Goal: Task Accomplishment & Management: Complete application form

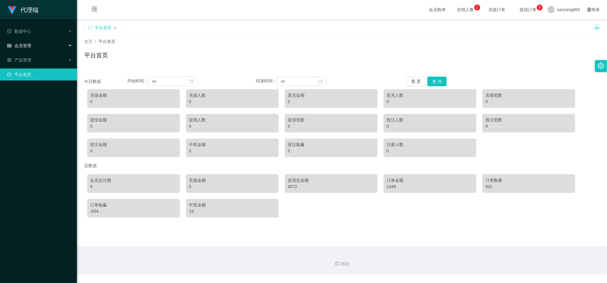
click at [24, 40] on div "会员管理" at bounding box center [38, 46] width 77 height 12
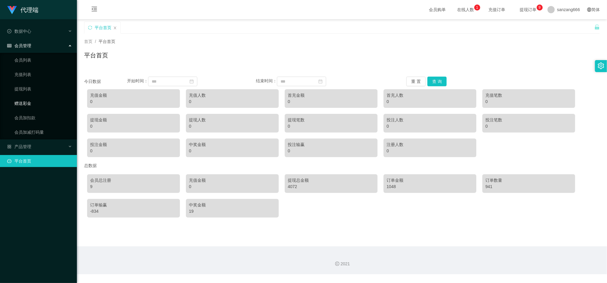
click at [24, 101] on link "赠送彩金" at bounding box center [43, 103] width 58 height 12
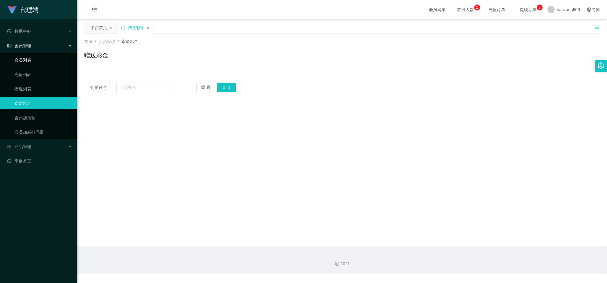
drag, startPoint x: 26, startPoint y: 62, endPoint x: 26, endPoint y: 67, distance: 5.1
click at [26, 61] on link "会员列表" at bounding box center [43, 60] width 58 height 12
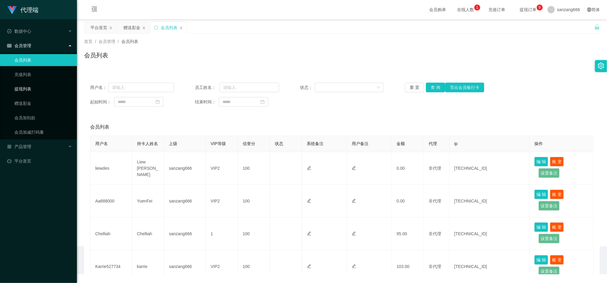
click at [23, 85] on link "提现列表" at bounding box center [43, 89] width 58 height 12
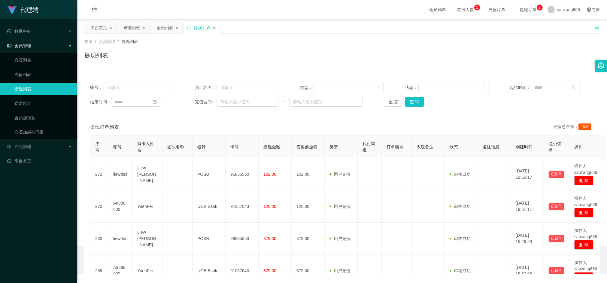
click at [23, 43] on span "会员管理" at bounding box center [19, 45] width 24 height 5
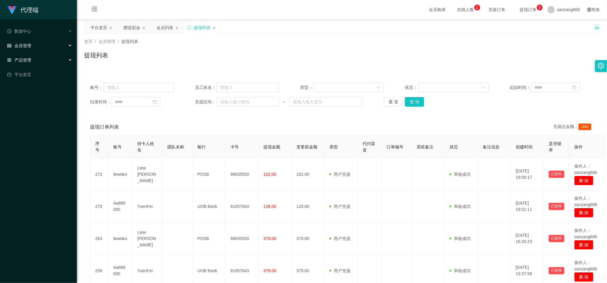
click at [27, 58] on span "产品管理" at bounding box center [19, 60] width 24 height 5
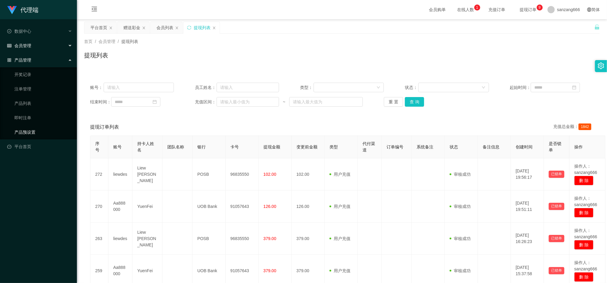
click at [28, 126] on link "产品预设置" at bounding box center [43, 132] width 58 height 12
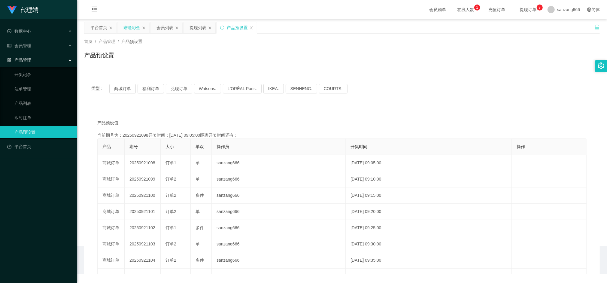
click at [129, 28] on div "赠送彩金" at bounding box center [131, 27] width 17 height 11
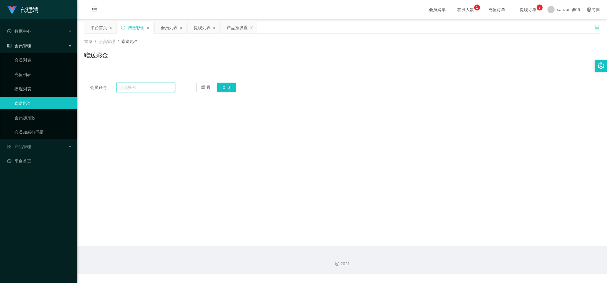
click at [131, 84] on input "text" at bounding box center [145, 88] width 59 height 10
paste input "Aa888000"
type input "Aa888000"
click at [226, 87] on button "查 询" at bounding box center [226, 88] width 19 height 10
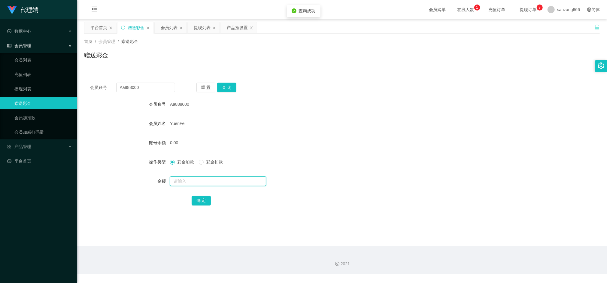
click at [184, 183] on input "text" at bounding box center [218, 181] width 96 height 10
type input "15"
click at [204, 202] on button "确 定" at bounding box center [201, 201] width 19 height 10
click at [123, 85] on input "Aa888000" at bounding box center [145, 88] width 59 height 10
drag, startPoint x: 123, startPoint y: 85, endPoint x: 138, endPoint y: 82, distance: 15.3
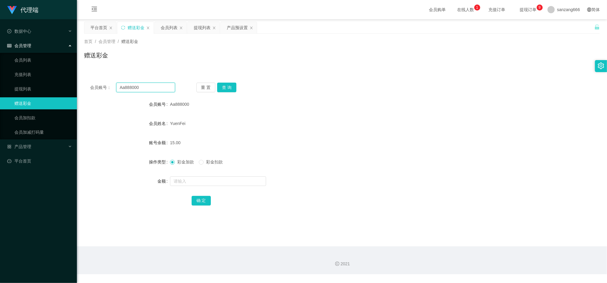
click at [123, 85] on input "Aa888000" at bounding box center [145, 88] width 59 height 10
paste input "liewdes"
type input "liewdes"
click at [226, 87] on button "查 询" at bounding box center [226, 88] width 19 height 10
click at [187, 185] on input "text" at bounding box center [218, 181] width 96 height 10
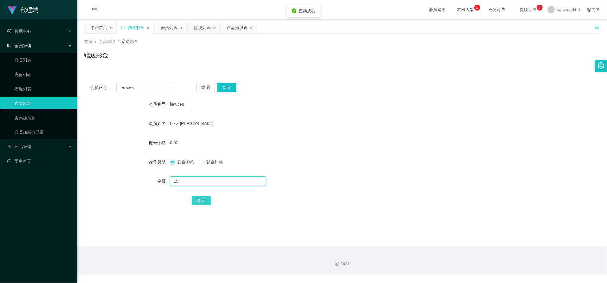
type input "15"
click at [201, 201] on button "确 定" at bounding box center [201, 201] width 19 height 10
click at [223, 83] on button "查 询" at bounding box center [226, 88] width 19 height 10
click at [198, 199] on button "确 定" at bounding box center [201, 201] width 19 height 10
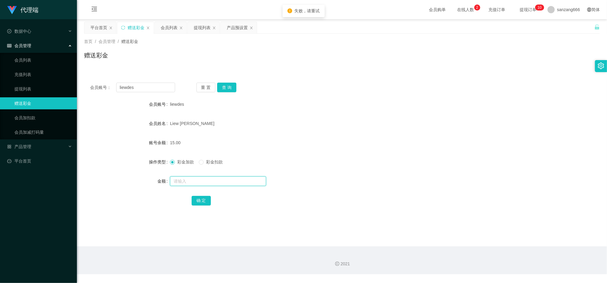
click at [193, 185] on input "text" at bounding box center [218, 181] width 96 height 10
type input "8"
click at [197, 203] on button "确 定" at bounding box center [201, 201] width 19 height 10
click at [124, 89] on input "liewdes" at bounding box center [145, 88] width 59 height 10
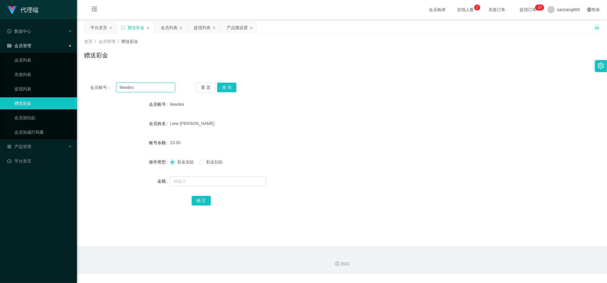
paste input "Aa888000"
type input "Aa888000"
drag, startPoint x: 231, startPoint y: 88, endPoint x: 229, endPoint y: 94, distance: 6.0
click at [231, 88] on button "查 询" at bounding box center [226, 88] width 19 height 10
click at [194, 181] on input "text" at bounding box center [218, 181] width 96 height 10
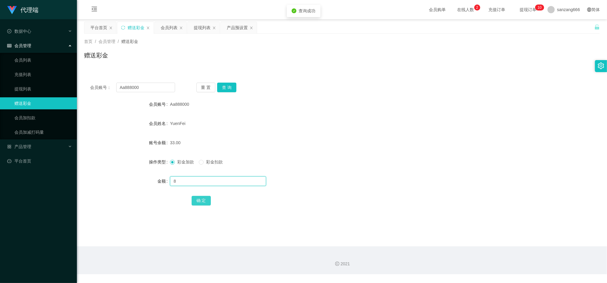
type input "8"
click at [194, 201] on button "确 定" at bounding box center [201, 201] width 19 height 10
click at [148, 90] on input "Aa888000" at bounding box center [145, 88] width 59 height 10
paste input "liewdes"
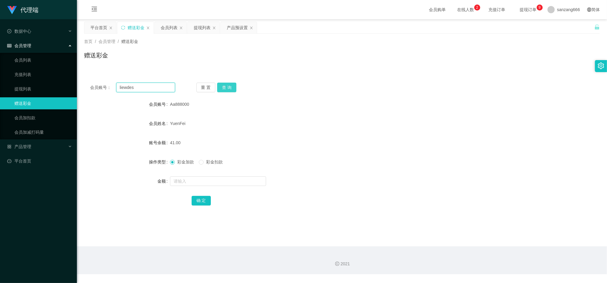
type input "liewdes"
click at [226, 83] on button "查 询" at bounding box center [226, 88] width 19 height 10
click at [190, 183] on input "text" at bounding box center [218, 181] width 96 height 10
type input "8"
click at [196, 197] on button "确 定" at bounding box center [201, 201] width 19 height 10
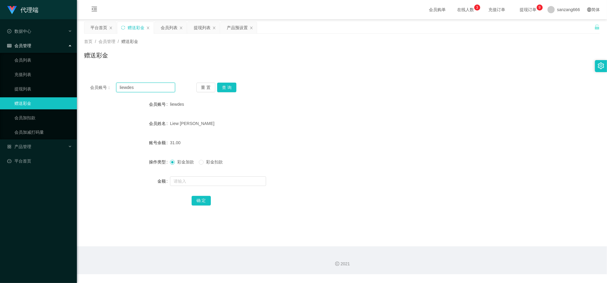
click at [133, 86] on input "liewdes" at bounding box center [145, 88] width 59 height 10
paste input "Aa888000"
type input "Aa888000"
drag, startPoint x: 221, startPoint y: 85, endPoint x: 221, endPoint y: 90, distance: 5.4
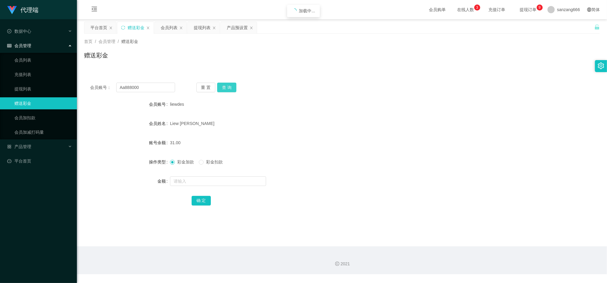
click at [221, 85] on button "查 询" at bounding box center [226, 88] width 19 height 10
click at [194, 182] on input "text" at bounding box center [218, 181] width 96 height 10
type input "8"
click at [197, 201] on button "确 定" at bounding box center [201, 201] width 19 height 10
click at [133, 86] on input "Aa888000" at bounding box center [145, 88] width 59 height 10
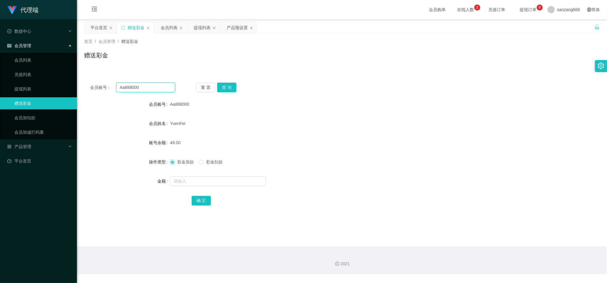
click at [133, 86] on input "Aa888000" at bounding box center [145, 88] width 59 height 10
click at [222, 89] on button "查 询" at bounding box center [226, 88] width 19 height 10
click at [180, 183] on input "text" at bounding box center [218, 181] width 96 height 10
type input "8"
drag, startPoint x: 201, startPoint y: 200, endPoint x: 209, endPoint y: 196, distance: 8.7
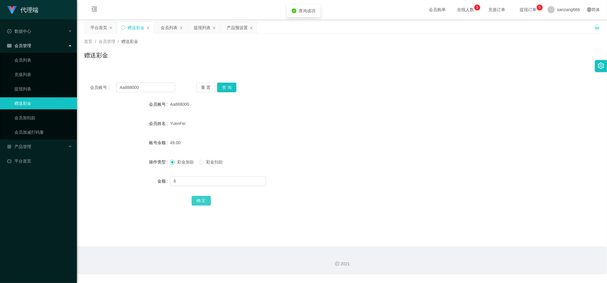
click at [201, 200] on button "确 定" at bounding box center [201, 201] width 19 height 10
